Goal: Navigation & Orientation: Find specific page/section

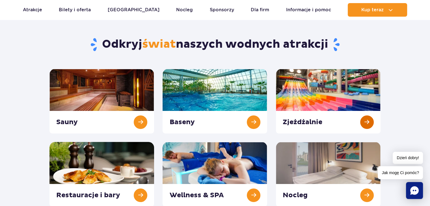
click at [360, 127] on link at bounding box center [328, 101] width 105 height 65
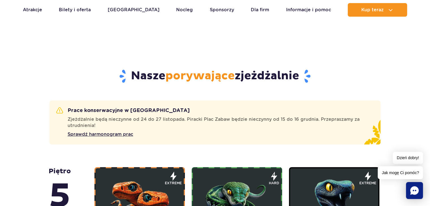
scroll to position [253, 0]
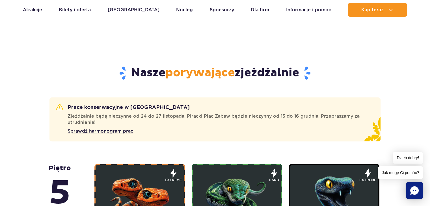
drag, startPoint x: 0, startPoint y: 0, endPoint x: 434, endPoint y: 34, distance: 435.4
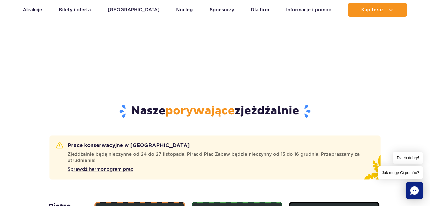
scroll to position [235, 0]
